Goal: Complete application form: Complete application form

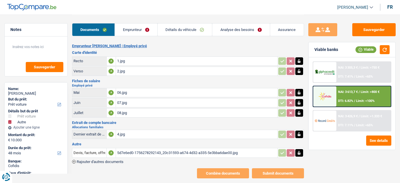
select select "car"
select select "other"
select select "48"
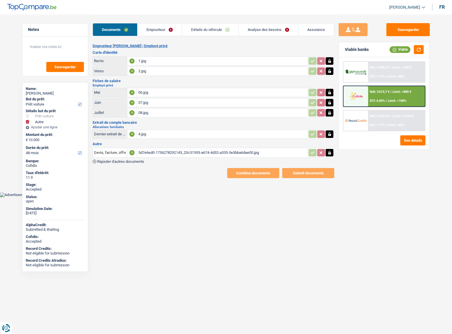
click at [138, 160] on span "Rajouter d'autres documents" at bounding box center [120, 162] width 47 height 4
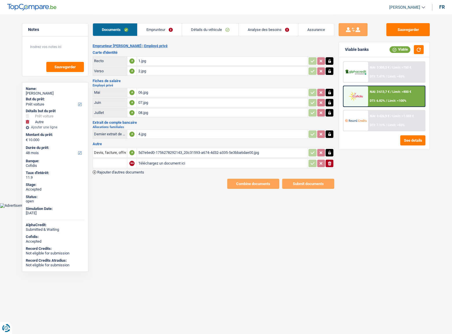
click at [156, 161] on input "Téléchargez un document ici" at bounding box center [222, 163] width 168 height 9
type input "C:\fakepath\22 Précompte immobilier.pdf"
click at [400, 34] on button "Sauvegarder" at bounding box center [407, 29] width 43 height 13
click at [168, 30] on link "Emprunteur" at bounding box center [159, 29] width 44 height 12
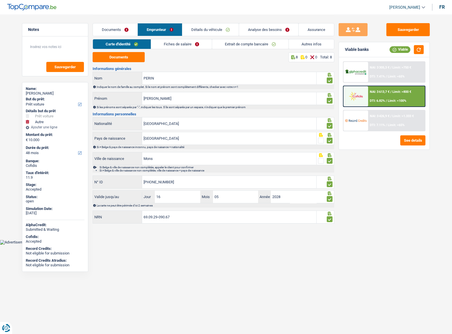
click at [201, 45] on link "Fiches de salaire" at bounding box center [181, 44] width 61 height 10
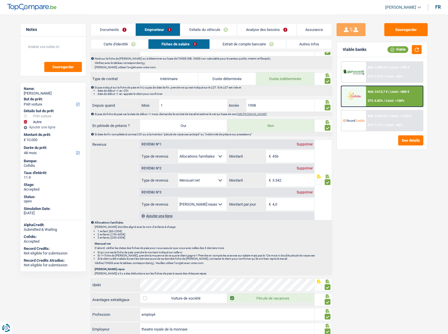
scroll to position [395, 0]
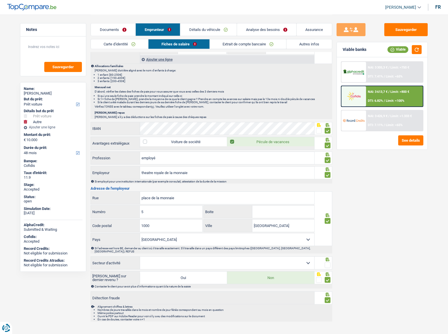
drag, startPoint x: 326, startPoint y: 260, endPoint x: 322, endPoint y: 236, distance: 24.4
click at [327, 183] on span at bounding box center [328, 265] width 6 height 6
click at [0, 0] on input "radio" at bounding box center [0, 0] width 0 height 0
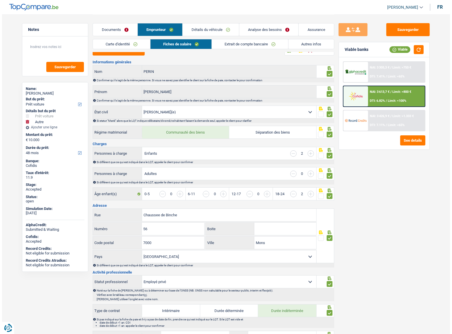
scroll to position [0, 0]
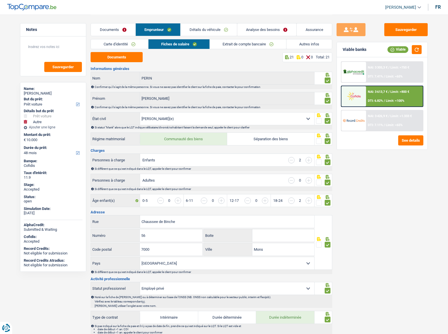
click at [114, 32] on link "Documents" at bounding box center [113, 29] width 44 height 12
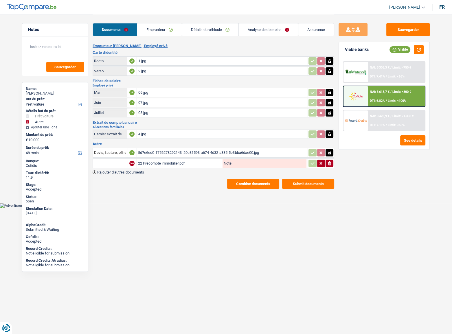
click at [299, 182] on button "Submit documents" at bounding box center [308, 184] width 52 height 10
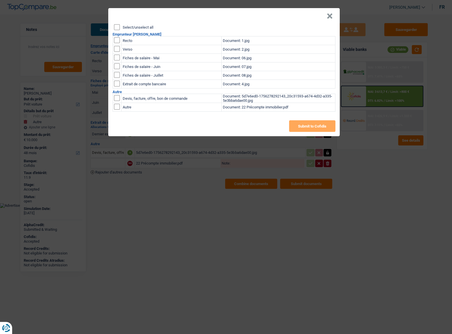
click at [115, 108] on input "checkbox" at bounding box center [117, 107] width 6 height 6
checkbox input "true"
click at [305, 126] on button "Submit to Cofidis" at bounding box center [312, 126] width 46 height 12
click at [331, 15] on button "×" at bounding box center [330, 16] width 6 height 6
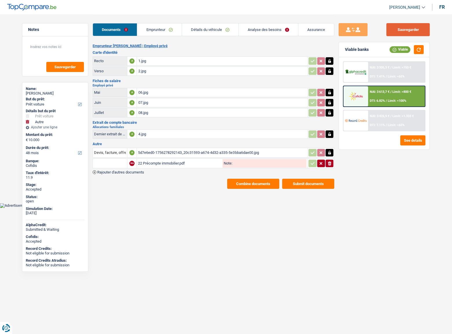
click at [400, 29] on button "Sauvegarder" at bounding box center [407, 29] width 43 height 13
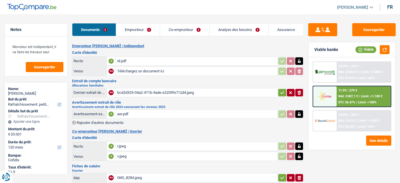
select select "houseOrGarden"
select select "120"
select select "married"
select select "BE"
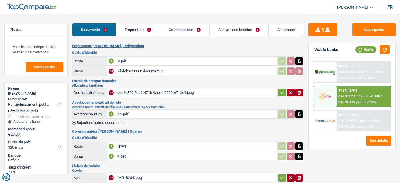
select select "worker"
select select "familyAllowances"
select select "netSalary"
select select "mealVouchers"
select select "BE"
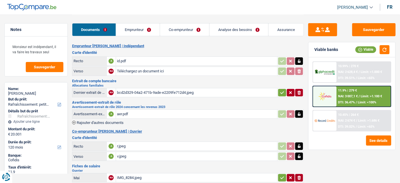
click at [149, 32] on link "Emprunteur" at bounding box center [138, 29] width 44 height 12
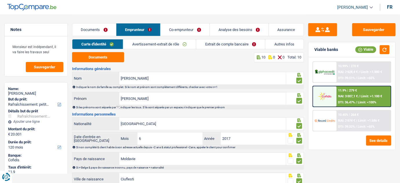
click at [183, 46] on link "Avertissement-extrait de rôle" at bounding box center [159, 44] width 73 height 10
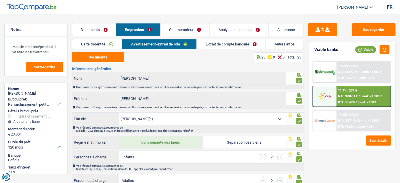
click at [223, 45] on link "Extrait de compte bancaire" at bounding box center [231, 44] width 69 height 10
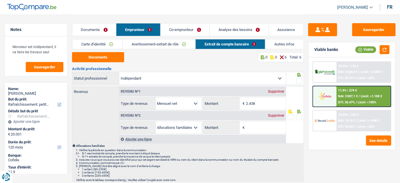
click at [280, 115] on div "Supprimer" at bounding box center [276, 115] width 19 height 3
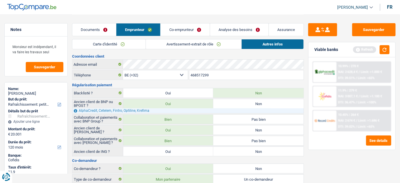
click at [197, 28] on link "Co-emprunteur" at bounding box center [185, 29] width 49 height 12
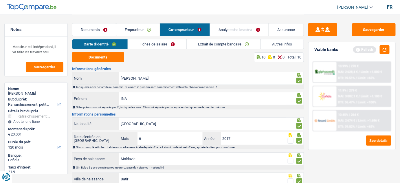
click at [175, 43] on link "Fiches de salaire" at bounding box center [157, 44] width 58 height 10
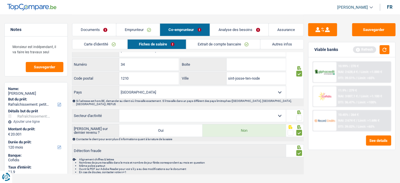
scroll to position [478, 0]
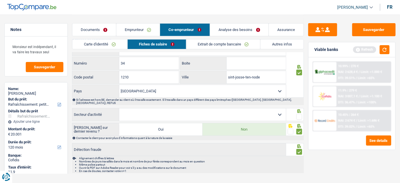
click at [298, 114] on span at bounding box center [299, 117] width 6 height 6
click at [0, 0] on input "radio" at bounding box center [0, 0] width 0 height 0
drag, startPoint x: 387, startPoint y: 50, endPoint x: 378, endPoint y: 59, distance: 13.1
click at [387, 50] on button "button" at bounding box center [385, 49] width 10 height 9
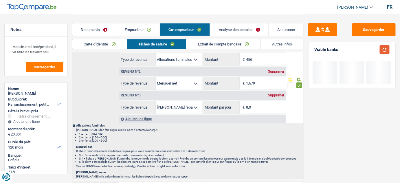
scroll to position [242, 0]
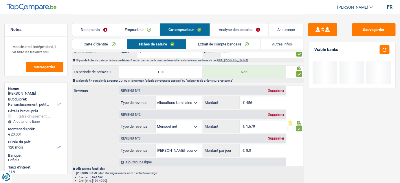
click at [133, 30] on link "Emprunteur" at bounding box center [137, 29] width 43 height 12
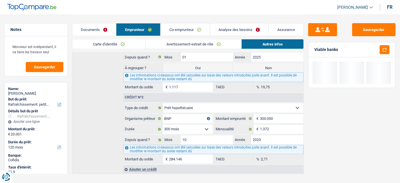
click at [187, 44] on link "Avertissement-extrait de rôle" at bounding box center [194, 44] width 96 height 10
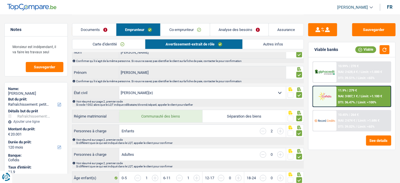
scroll to position [0, 0]
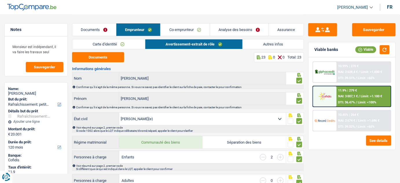
click at [284, 46] on link "Autres infos" at bounding box center [273, 44] width 61 height 10
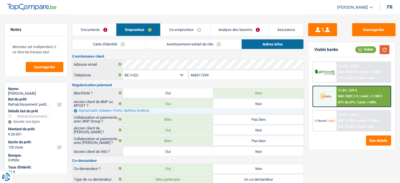
click at [386, 48] on button "button" at bounding box center [385, 49] width 10 height 9
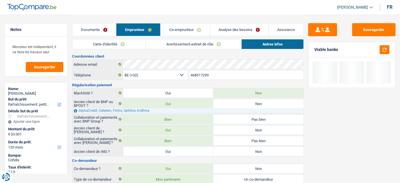
click at [184, 41] on link "Avertissement-extrait de rôle" at bounding box center [194, 44] width 96 height 10
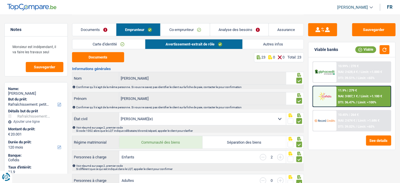
click at [200, 35] on link "Co-emprunteur" at bounding box center [185, 29] width 49 height 12
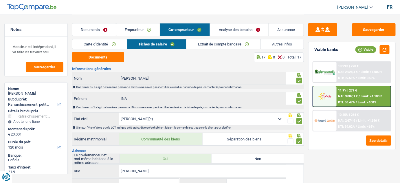
click at [200, 43] on link "Extrait de compte bancaire" at bounding box center [223, 44] width 74 height 10
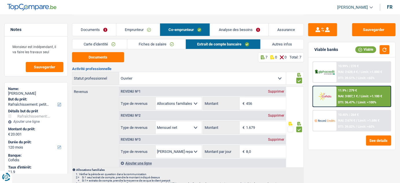
click at [284, 41] on link "Autres infos" at bounding box center [282, 44] width 43 height 10
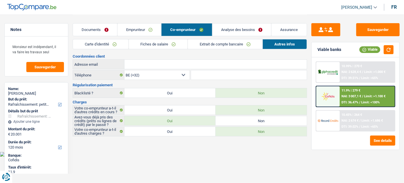
click at [258, 32] on link "Analyse des besoins" at bounding box center [241, 29] width 59 height 12
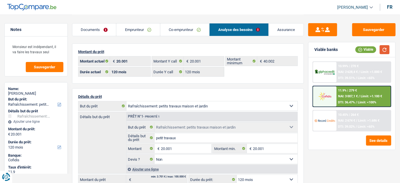
click at [387, 49] on button "button" at bounding box center [385, 49] width 10 height 9
drag, startPoint x: 98, startPoint y: 32, endPoint x: 101, endPoint y: 38, distance: 7.3
click at [98, 32] on link "Documents" at bounding box center [94, 29] width 44 height 12
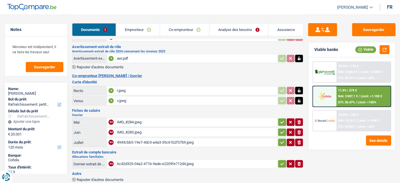
scroll to position [60, 0]
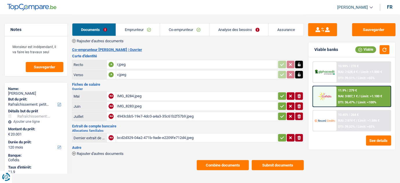
click at [235, 165] on button "Combine documents" at bounding box center [223, 165] width 52 height 10
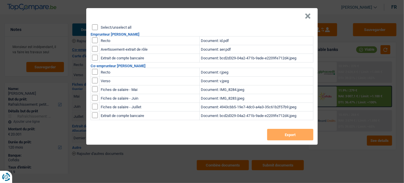
click at [96, 25] on input "Select/unselect all" at bounding box center [95, 27] width 6 height 6
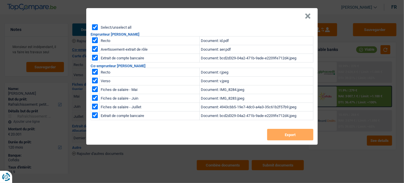
checkbox input "true"
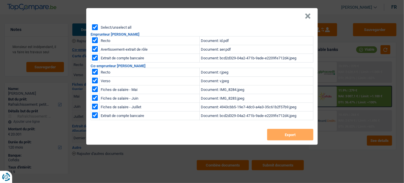
checkbox input "true"
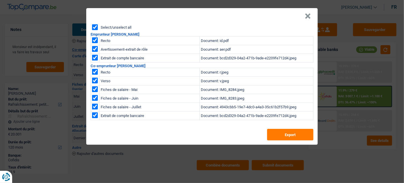
click at [311, 15] on header "×" at bounding box center [201, 16] width 231 height 16
click at [308, 16] on button "×" at bounding box center [308, 16] width 6 height 6
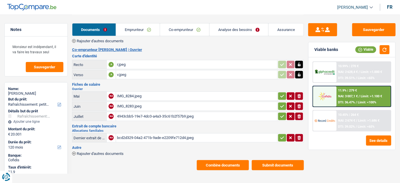
click at [142, 136] on div "bcd2d329-04a2-471b-9ade-e2209fe712d4.jpeg" at bounding box center [196, 137] width 159 height 9
click at [219, 161] on button "Combine documents" at bounding box center [223, 165] width 52 height 10
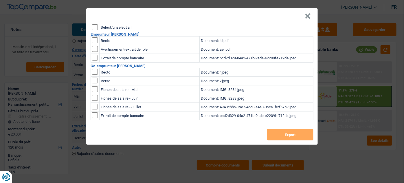
click at [91, 29] on div "Select/unselect all Emprunteur DUMITRU BORODIN Recto Document: id.pdf Avertisse…" at bounding box center [201, 84] width 231 height 120
click at [95, 27] on input "Select/unselect all" at bounding box center [95, 27] width 6 height 6
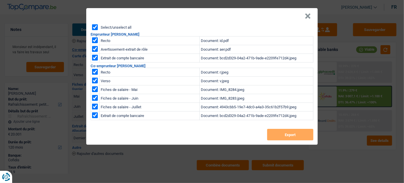
checkbox input "true"
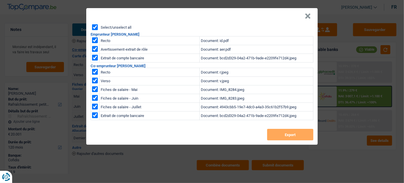
checkbox input "true"
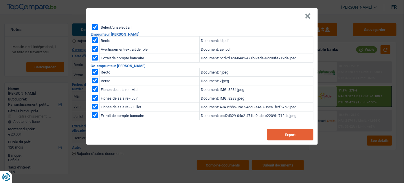
click at [284, 134] on button "Export" at bounding box center [290, 135] width 46 height 12
click at [260, 12] on header "×" at bounding box center [201, 16] width 231 height 16
click at [305, 17] on button "×" at bounding box center [308, 16] width 6 height 6
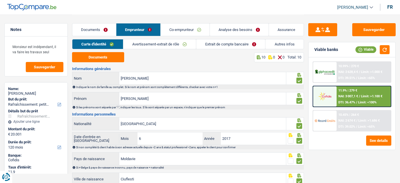
select select "houseOrGarden"
select select "120"
select select "married"
select select "BE"
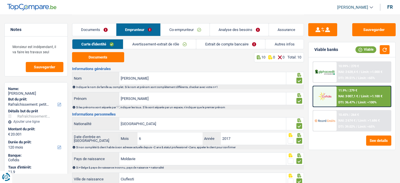
select select "independent"
select select "BE"
select select "netSalary"
select select "familyAllowances"
click at [163, 48] on link "Avertissement-extrait de rôle" at bounding box center [159, 44] width 73 height 10
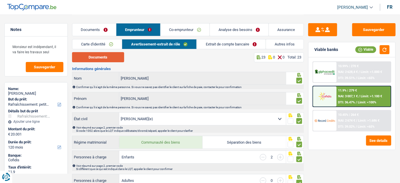
click at [122, 57] on button "Documents" at bounding box center [98, 57] width 52 height 10
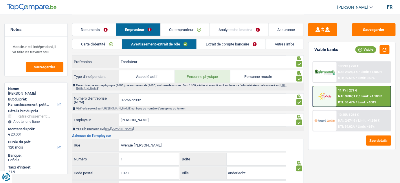
scroll to position [289, 0]
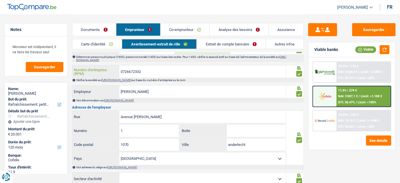
click at [129, 68] on input "0726672332" at bounding box center [202, 71] width 167 height 12
click at [101, 43] on link "Carte d'identité" at bounding box center [97, 44] width 50 height 10
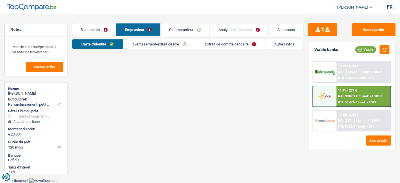
scroll to position [90, 0]
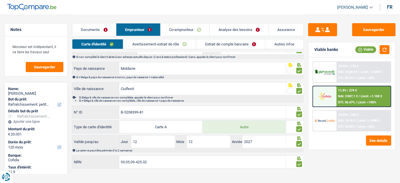
click at [101, 32] on link "Documents" at bounding box center [94, 29] width 44 height 12
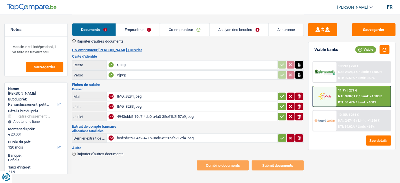
click at [135, 28] on link "Emprunteur" at bounding box center [138, 29] width 44 height 12
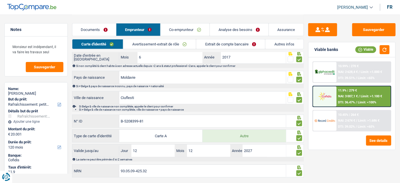
click at [220, 46] on link "Extrait de compte bancaire" at bounding box center [230, 44] width 69 height 10
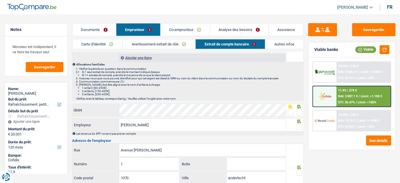
click at [154, 40] on link "Avertissement-extrait de rôle" at bounding box center [159, 44] width 73 height 10
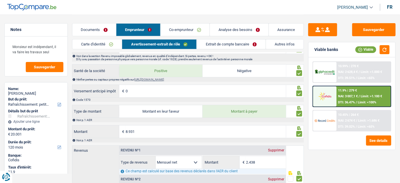
scroll to position [523, 0]
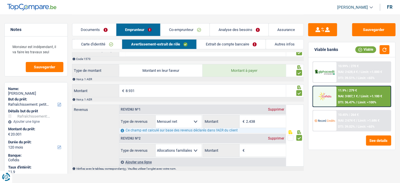
click at [276, 137] on div "Supprimer" at bounding box center [276, 138] width 19 height 3
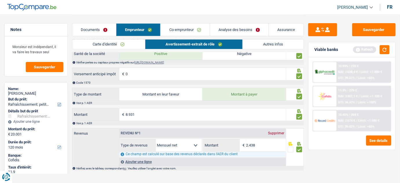
click at [95, 28] on link "Documents" at bounding box center [94, 29] width 44 height 12
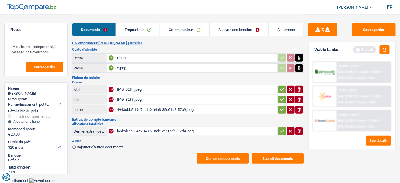
scroll to position [60, 0]
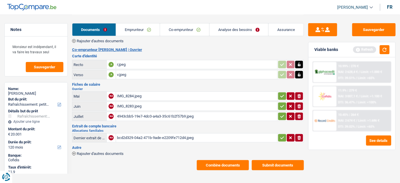
click at [140, 96] on div "IMG_8284.jpeg" at bounding box center [196, 96] width 159 height 9
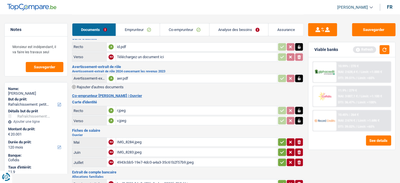
scroll to position [26, 0]
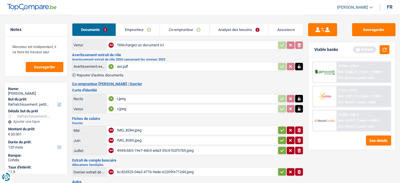
click at [160, 99] on div "r.jpeg" at bounding box center [196, 98] width 159 height 9
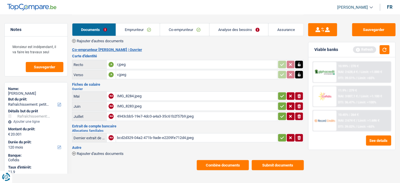
click at [234, 160] on button "Combine documents" at bounding box center [223, 165] width 52 height 10
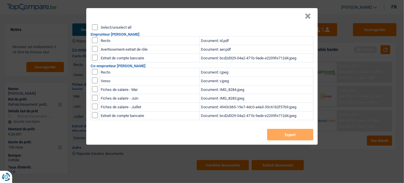
click at [93, 40] on input "checkbox" at bounding box center [95, 40] width 6 height 6
checkbox input "true"
click at [94, 50] on input "checkbox" at bounding box center [95, 49] width 6 height 6
checkbox input "true"
click at [95, 55] on input "checkbox" at bounding box center [95, 58] width 6 height 6
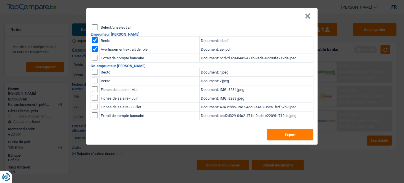
checkbox input "true"
click at [97, 71] on input "checkbox" at bounding box center [95, 72] width 6 height 6
checkbox input "true"
click at [95, 82] on input "checkbox" at bounding box center [95, 81] width 6 height 6
checkbox input "true"
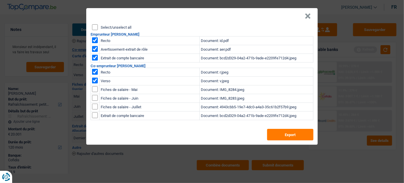
click at [94, 89] on input "checkbox" at bounding box center [95, 89] width 6 height 6
checkbox input "true"
click at [95, 97] on input "checkbox" at bounding box center [95, 98] width 6 height 6
checkbox input "true"
click at [95, 104] on input "checkbox" at bounding box center [95, 107] width 6 height 6
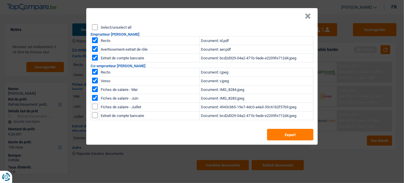
checkbox input "true"
click at [310, 15] on button "×" at bounding box center [308, 16] width 6 height 6
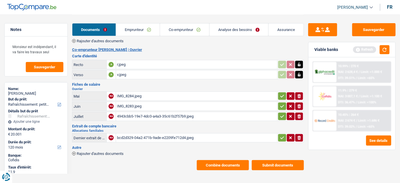
click at [171, 135] on div "bcd2d329-04a2-471b-9ade-e2209fe712d4.jpeg" at bounding box center [196, 137] width 159 height 9
click at [136, 115] on div "4943cbb5-19e7-4dc0-a4a3-35c61b2f57b9.jpeg" at bounding box center [196, 116] width 159 height 9
click at [137, 135] on div "bcd2d329-04a2-471b-9ade-e2209fe712d4.jpeg" at bounding box center [196, 137] width 159 height 9
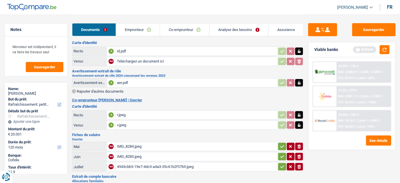
scroll to position [0, 0]
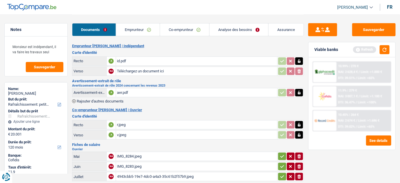
click at [127, 91] on div "aer.pdf" at bounding box center [196, 92] width 159 height 9
click at [161, 60] on div "id.pdf" at bounding box center [196, 61] width 159 height 9
click at [381, 26] on button "Sauvegarder" at bounding box center [373, 29] width 43 height 13
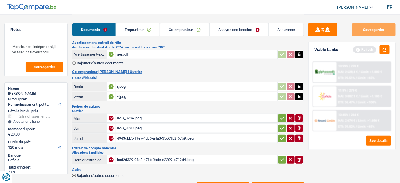
scroll to position [60, 0]
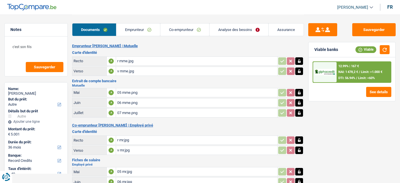
select select "other"
select select "36"
select select "record credits"
select select "36"
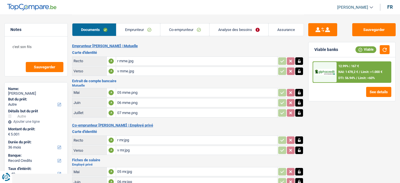
select select "36"
select select "other"
select select "yes"
select select "36"
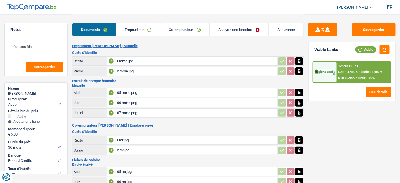
click at [142, 30] on link "Emprunteur" at bounding box center [138, 29] width 44 height 12
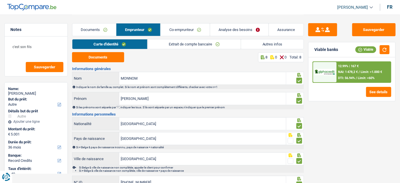
click at [236, 29] on link "Analyse des besoins" at bounding box center [239, 29] width 58 height 12
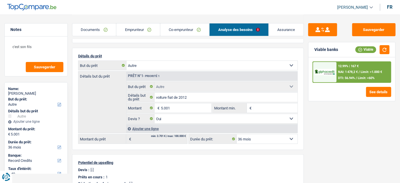
scroll to position [52, 0]
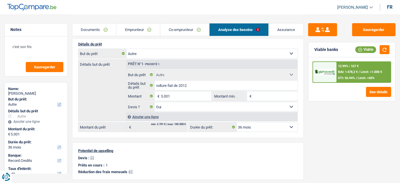
click at [96, 32] on link "Documents" at bounding box center [94, 29] width 44 height 12
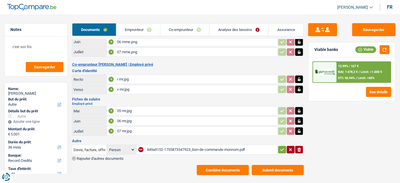
scroll to position [65, 0]
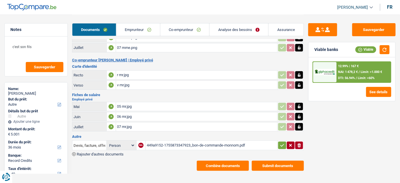
click at [159, 143] on div "449a9152-1755873347923_bon-de-commande-monnom.pdf" at bounding box center [211, 145] width 129 height 9
click at [357, 70] on span "NAI: 1 478,2 €" at bounding box center [348, 72] width 20 height 4
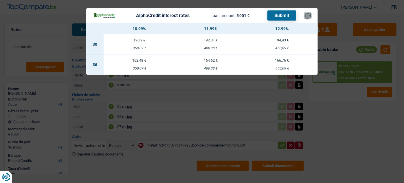
click at [308, 14] on button "×" at bounding box center [308, 16] width 6 height 6
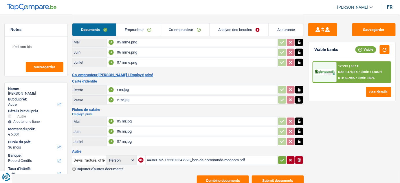
scroll to position [39, 0]
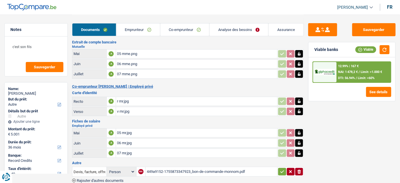
click at [145, 30] on link "Emprunteur" at bounding box center [138, 29] width 44 height 12
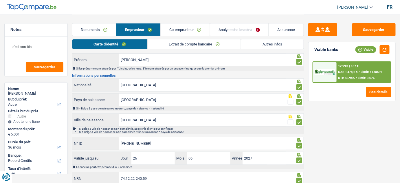
click at [170, 46] on link "Extrait de compte bancaire" at bounding box center [194, 44] width 93 height 10
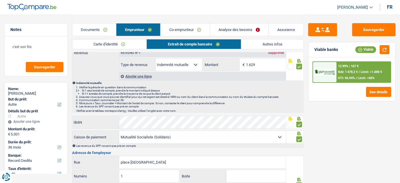
click at [255, 46] on link "Autres infos" at bounding box center [272, 44] width 62 height 10
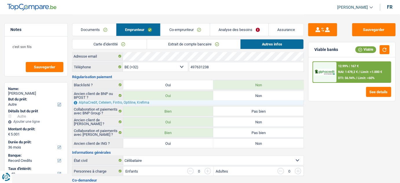
scroll to position [0, 0]
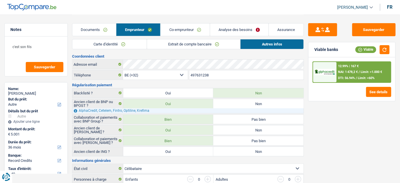
drag, startPoint x: 229, startPoint y: 75, endPoint x: 171, endPoint y: 79, distance: 57.8
click at [171, 79] on div "BE (+32) LU (+352) Sélectionner une option Téléphone 497631238 Téléphone" at bounding box center [188, 75] width 232 height 11
click at [122, 65] on div "Adresse email" at bounding box center [187, 64] width 231 height 9
click at [198, 47] on link "Extrait de compte bancaire" at bounding box center [193, 44] width 93 height 10
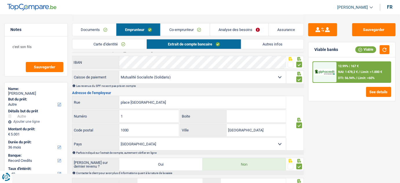
scroll to position [26, 0]
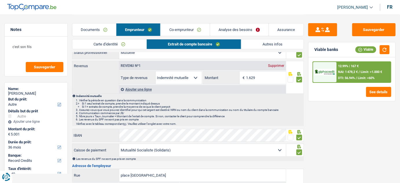
click at [178, 151] on select "Mutualité Chrétienne Mutualité Socialiste (Solidaris) SPF Sécurité Sociale Unio…" at bounding box center [202, 150] width 167 height 12
drag, startPoint x: 376, startPoint y: 136, endPoint x: 221, endPoint y: 86, distance: 162.3
click at [376, 136] on div "Sauvegarder Viable banks Viable 12.99% | 167 € NAI: 1 478,2 € / Limit: >1.000 €…" at bounding box center [352, 98] width 96 height 150
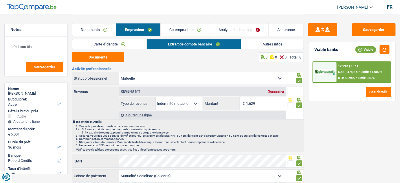
scroll to position [0, 0]
click at [171, 25] on link "Co-emprunteur" at bounding box center [185, 29] width 49 height 12
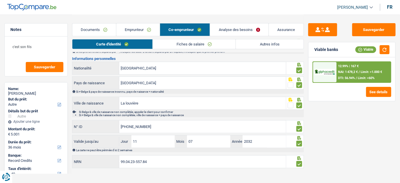
scroll to position [56, 0]
click at [201, 41] on link "Fiches de salaire" at bounding box center [194, 44] width 83 height 10
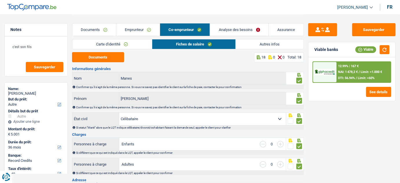
scroll to position [131, 0]
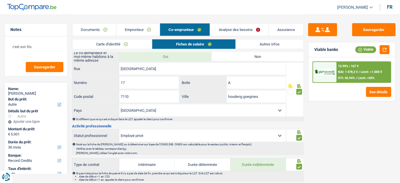
click at [269, 43] on link "Autres infos" at bounding box center [270, 44] width 68 height 10
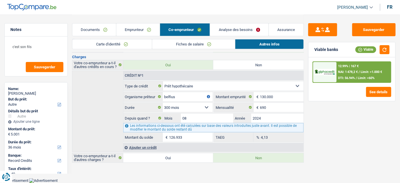
scroll to position [38, 0]
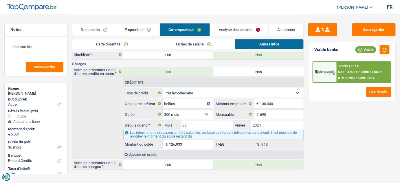
click at [186, 45] on link "Fiches de salaire" at bounding box center [193, 44] width 83 height 10
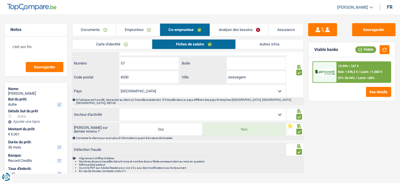
click at [264, 45] on link "Autres infos" at bounding box center [270, 44] width 68 height 10
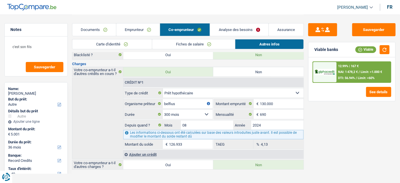
scroll to position [0, 0]
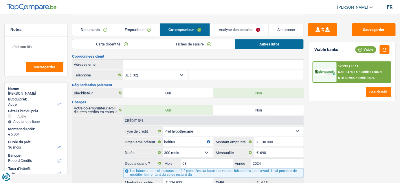
click at [152, 31] on link "Emprunteur" at bounding box center [137, 29] width 43 height 12
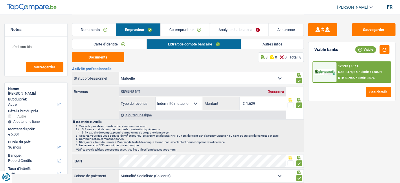
drag, startPoint x: 269, startPoint y: 46, endPoint x: 247, endPoint y: 88, distance: 47.1
click at [269, 46] on link "Autres infos" at bounding box center [272, 44] width 62 height 10
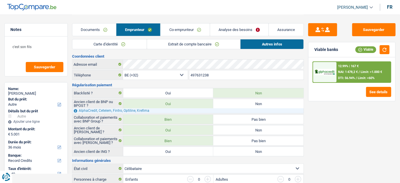
click at [184, 27] on link "Co-emprunteur" at bounding box center [185, 29] width 49 height 12
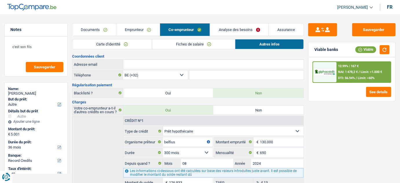
click at [200, 44] on link "Fiches de salaire" at bounding box center [193, 44] width 83 height 10
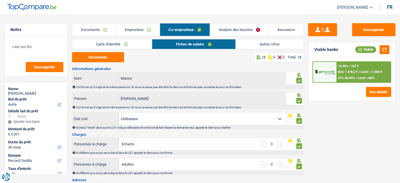
click at [143, 28] on link "Emprunteur" at bounding box center [137, 29] width 43 height 12
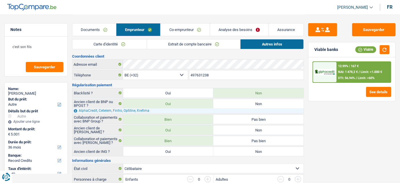
drag, startPoint x: 233, startPoint y: 78, endPoint x: 157, endPoint y: 79, distance: 76.1
click at [157, 79] on div "BE (+32) LU (+352) Sélectionner une option Téléphone 497631238 Téléphone" at bounding box center [188, 75] width 232 height 11
click at [196, 34] on link "Co-emprunteur" at bounding box center [185, 29] width 49 height 12
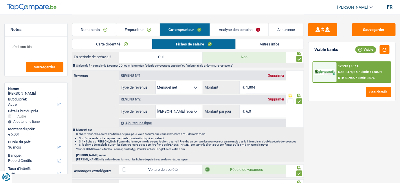
scroll to position [289, 0]
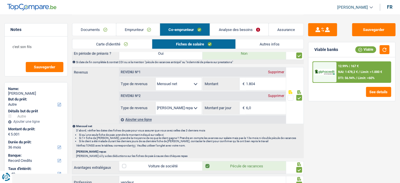
click at [243, 27] on link "Analyse des besoins" at bounding box center [239, 29] width 58 height 12
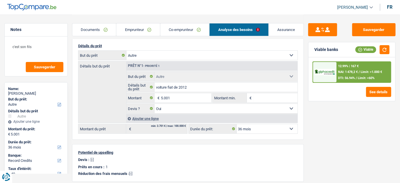
scroll to position [46, 0]
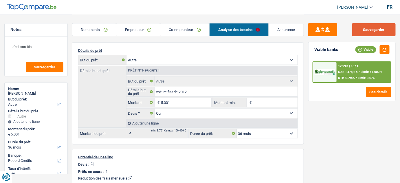
click at [376, 33] on button "Sauvegarder" at bounding box center [373, 29] width 43 height 13
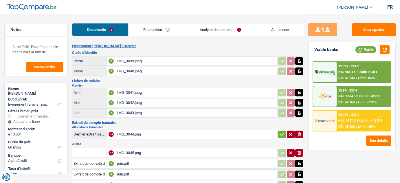
select select "familyEvent"
select select "60"
select select "alphacredit"
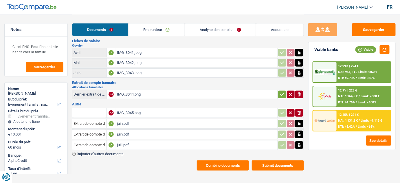
click at [271, 92] on div "IMG_3044.png" at bounding box center [196, 94] width 159 height 9
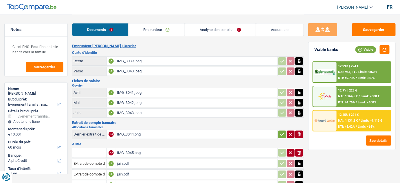
click at [137, 114] on div "IMG_3043.jpeg" at bounding box center [196, 112] width 159 height 9
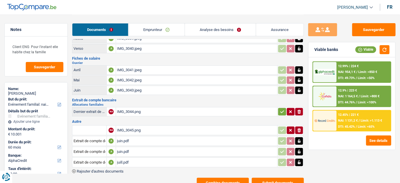
scroll to position [40, 0]
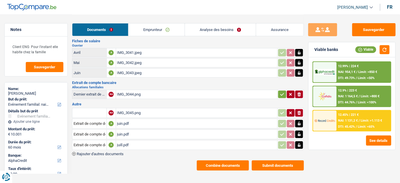
click at [137, 141] on div "juill.pdf" at bounding box center [196, 145] width 159 height 9
click at [140, 71] on div "IMG_3043.jpeg" at bounding box center [196, 73] width 159 height 9
click at [139, 52] on div "IMG_3041.jpeg" at bounding box center [196, 52] width 159 height 9
click at [143, 63] on div "IMG_3042.jpeg" at bounding box center [196, 62] width 159 height 9
click at [134, 53] on div "IMG_3041.jpeg" at bounding box center [196, 52] width 159 height 9
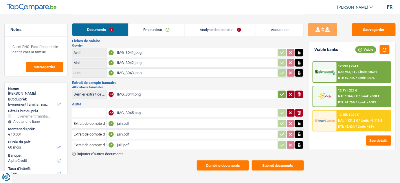
click at [159, 62] on div "IMG_3042.jpeg" at bounding box center [196, 62] width 159 height 9
click at [137, 51] on div "IMG_3041.jpeg" at bounding box center [196, 52] width 159 height 9
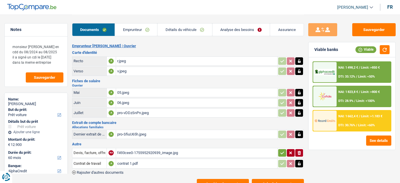
select select "car"
select select "60"
select select "alphacredit"
click at [142, 30] on link "Emprunteur" at bounding box center [136, 29] width 42 height 12
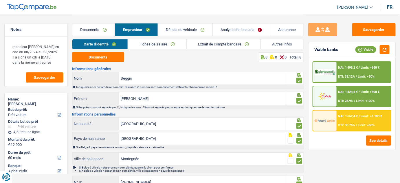
click at [273, 45] on link "Autres infos" at bounding box center [282, 44] width 43 height 10
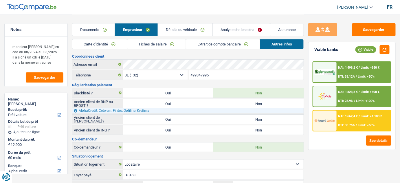
click at [82, 46] on link "Carte d'identité" at bounding box center [99, 44] width 55 height 10
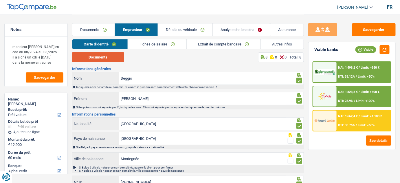
click at [106, 58] on button "Documents" at bounding box center [98, 57] width 52 height 10
click at [167, 43] on link "Fiches de salaire" at bounding box center [157, 44] width 58 height 10
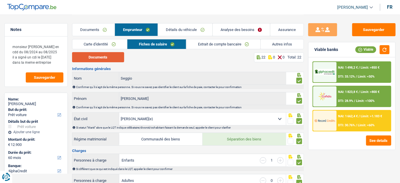
click at [103, 59] on button "Documents" at bounding box center [98, 57] width 52 height 10
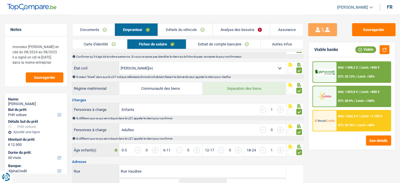
scroll to position [52, 0]
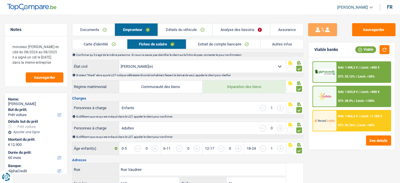
click at [210, 45] on link "Extrait de compte bancaire" at bounding box center [223, 44] width 74 height 10
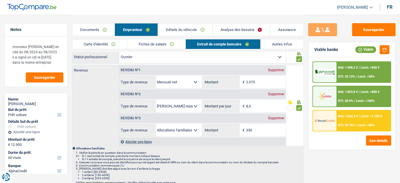
scroll to position [0, 0]
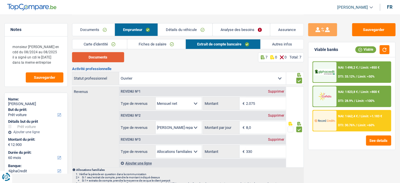
click at [96, 54] on button "Documents" at bounding box center [98, 57] width 52 height 10
click at [152, 44] on link "Fiches de salaire" at bounding box center [156, 44] width 58 height 10
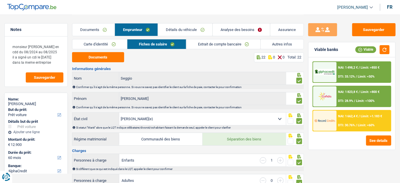
click at [233, 46] on link "Extrait de compte bancaire" at bounding box center [223, 44] width 74 height 10
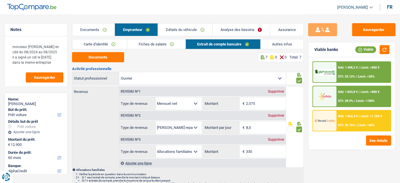
click at [290, 44] on link "Autres infos" at bounding box center [282, 44] width 43 height 10
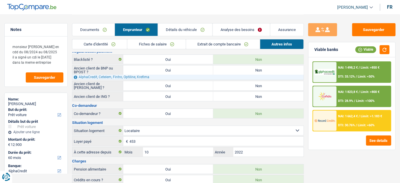
scroll to position [59, 0]
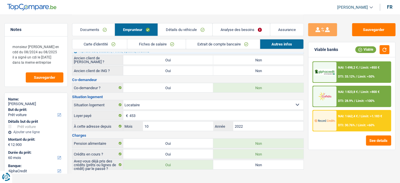
click at [197, 27] on link "Détails du véhicule" at bounding box center [185, 29] width 54 height 12
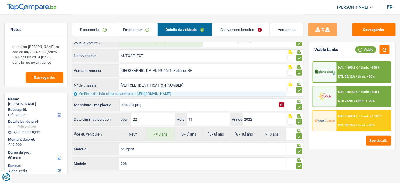
scroll to position [102, 0]
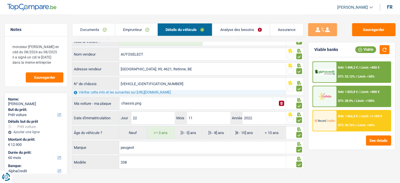
click at [102, 32] on link "Documents" at bounding box center [93, 29] width 43 height 12
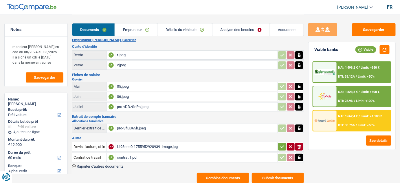
scroll to position [0, 0]
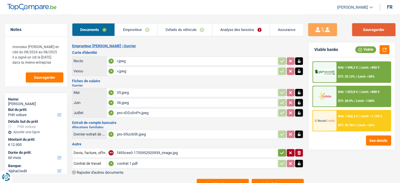
click at [360, 30] on button "Sauvegarder" at bounding box center [373, 29] width 43 height 13
click at [133, 111] on div "pro-vDDzSnPn.jpeg" at bounding box center [196, 112] width 159 height 9
drag, startPoint x: 48, startPoint y: 61, endPoint x: 10, endPoint y: 46, distance: 40.9
click at [10, 46] on textarea "monsieur [PERSON_NAME] en cdd du 08/2024 au 08/2025 il a signé un cdi le [DATE]…" at bounding box center [36, 55] width 55 height 28
click at [375, 29] on button "Sauvegarder" at bounding box center [373, 29] width 43 height 13
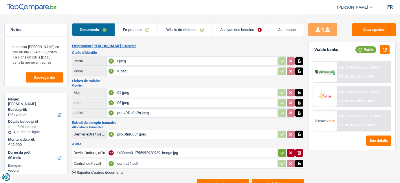
select select "car"
select select "60"
click at [244, 179] on button "Combine documents" at bounding box center [223, 184] width 52 height 10
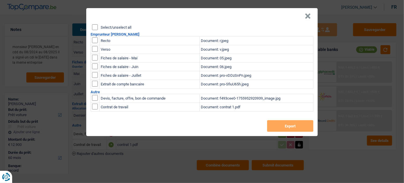
click at [95, 24] on header "×" at bounding box center [201, 16] width 231 height 16
click at [94, 26] on input "Select/unselect all" at bounding box center [95, 27] width 6 height 6
checkbox input "true"
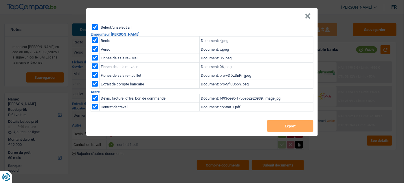
checkbox input "true"
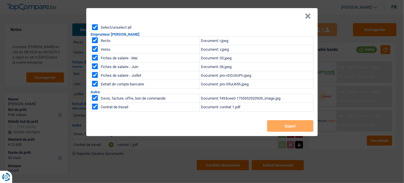
checkbox input "true"
drag, startPoint x: 287, startPoint y: 127, endPoint x: 160, endPoint y: 27, distance: 161.7
click at [287, 126] on button "Export" at bounding box center [290, 126] width 46 height 12
click at [313, 15] on header "×" at bounding box center [201, 16] width 231 height 16
click at [311, 15] on header "×" at bounding box center [201, 16] width 231 height 16
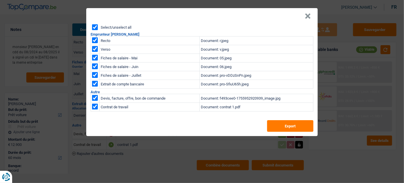
click at [309, 15] on button "×" at bounding box center [308, 16] width 6 height 6
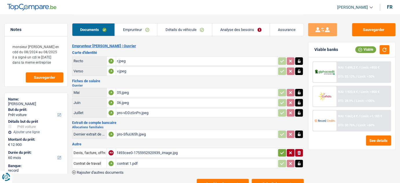
click at [144, 30] on link "Emprunteur" at bounding box center [136, 29] width 42 height 12
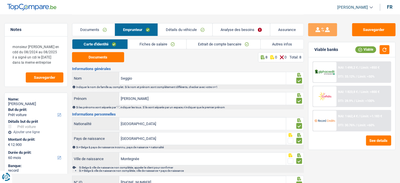
click at [269, 43] on link "Autres infos" at bounding box center [282, 44] width 43 height 10
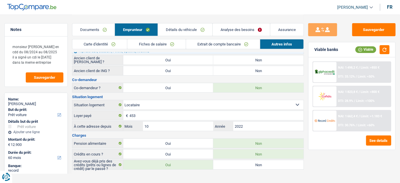
drag, startPoint x: 188, startPoint y: 26, endPoint x: 241, endPoint y: 50, distance: 58.3
click at [188, 26] on link "Détails du véhicule" at bounding box center [185, 29] width 54 height 12
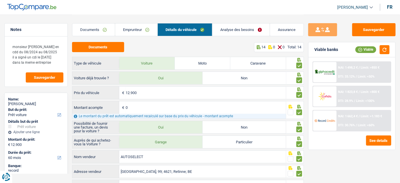
click at [135, 32] on link "Emprunteur" at bounding box center [136, 29] width 42 height 12
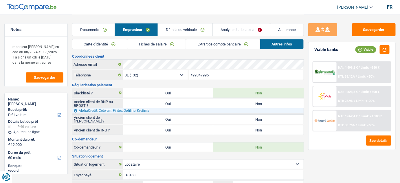
click at [163, 46] on link "Fiches de salaire" at bounding box center [156, 44] width 58 height 10
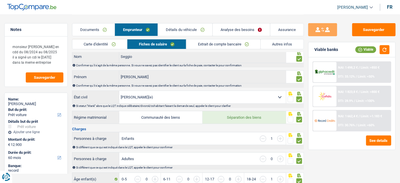
scroll to position [52, 0]
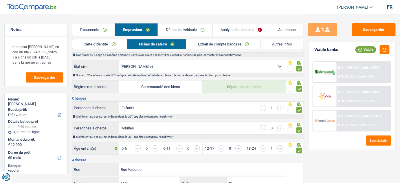
drag, startPoint x: 99, startPoint y: 43, endPoint x: 95, endPoint y: 6, distance: 37.5
click at [98, 43] on link "Carte d'identité" at bounding box center [99, 44] width 55 height 10
